Goal: Navigation & Orientation: Find specific page/section

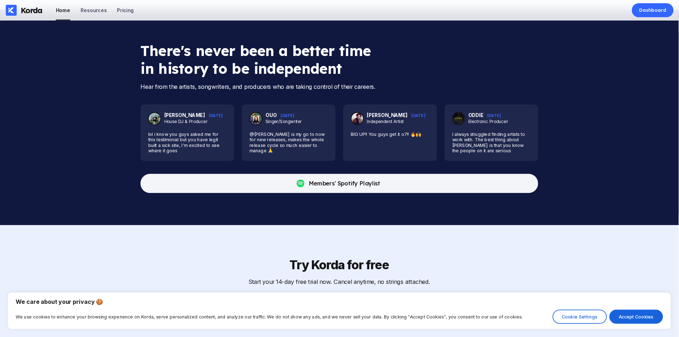
scroll to position [2279, 0]
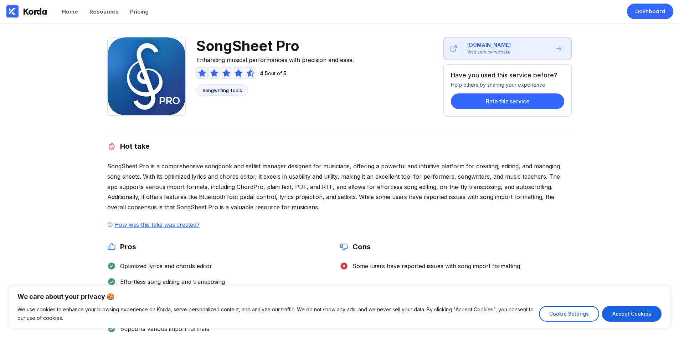
click at [243, 40] on span "SongSheet Pro" at bounding box center [275, 45] width 158 height 17
drag, startPoint x: 209, startPoint y: 54, endPoint x: 298, endPoint y: 69, distance: 90.4
click at [211, 55] on span "Enhancing musical performances with precision and ease." at bounding box center [275, 59] width 158 height 9
click at [220, 88] on div "Songwriting Tools" at bounding box center [222, 90] width 40 height 6
click at [242, 47] on span "SongSheet Pro" at bounding box center [275, 45] width 158 height 17
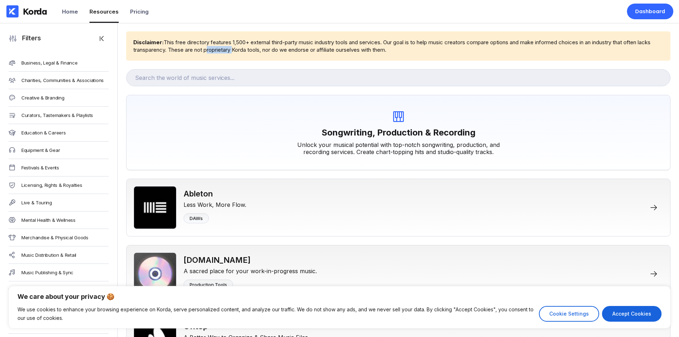
click at [242, 46] on div "Disclaimer: This free directory features 1,500+ external third-party music indu…" at bounding box center [398, 45] width 530 height 15
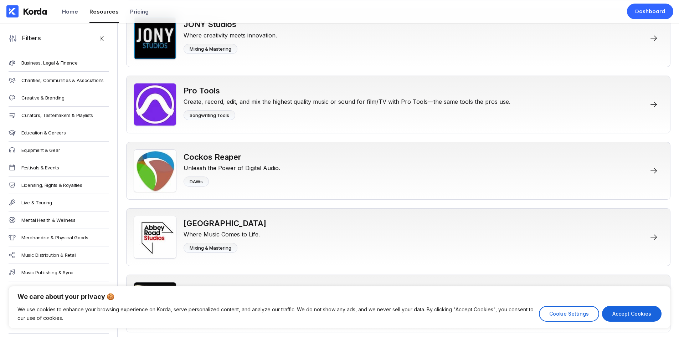
scroll to position [2489, 0]
